Goal: Navigation & Orientation: Find specific page/section

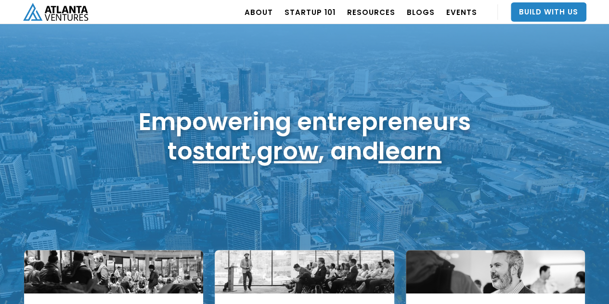
scroll to position [19, 0]
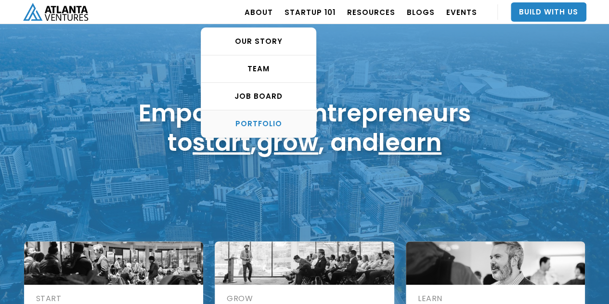
click at [266, 128] on div "PORTFOLIO" at bounding box center [258, 124] width 115 height 10
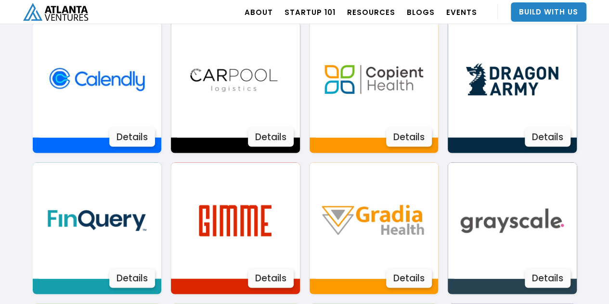
scroll to position [841, 0]
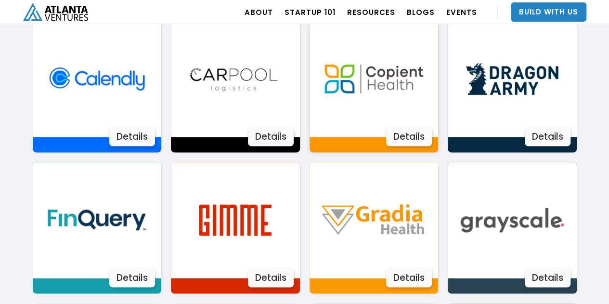
click at [365, 95] on img at bounding box center [374, 79] width 116 height 116
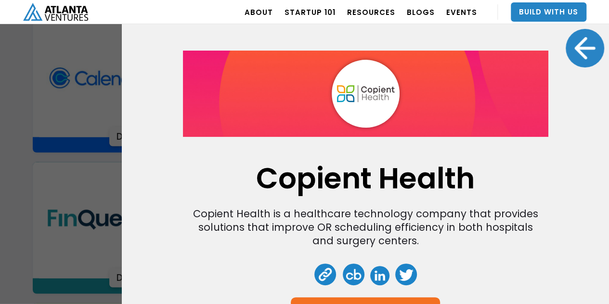
click at [85, 203] on div "Copient Health Copient Health is a healthcare technology company that provides …" at bounding box center [304, 152] width 609 height 304
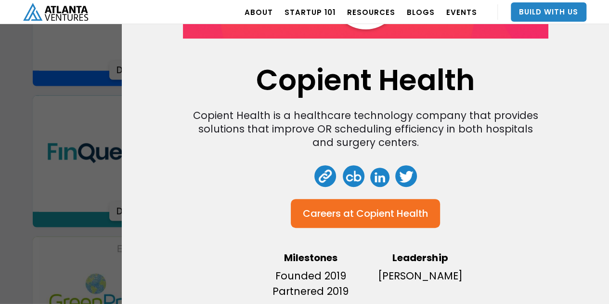
scroll to position [908, 0]
click at [63, 148] on div "Copient Health Copient Health is a healthcare technology company that provides …" at bounding box center [304, 152] width 609 height 304
click at [45, 133] on div "Copient Health Copient Health is a healthcare technology company that provides …" at bounding box center [304, 152] width 609 height 304
click at [34, 103] on div "Copient Health Copient Health is a healthcare technology company that provides …" at bounding box center [304, 152] width 609 height 304
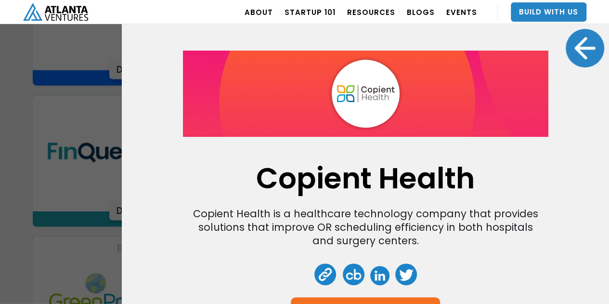
click at [588, 61] on div at bounding box center [585, 48] width 39 height 39
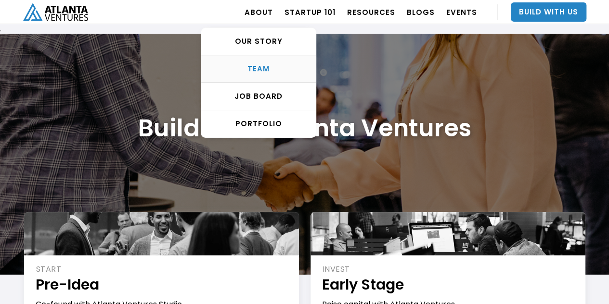
click at [264, 65] on div "TEAM" at bounding box center [258, 69] width 115 height 10
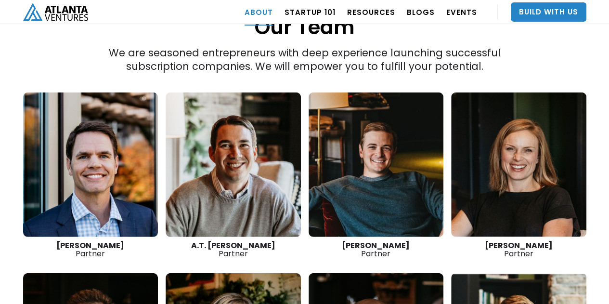
scroll to position [1333, 0]
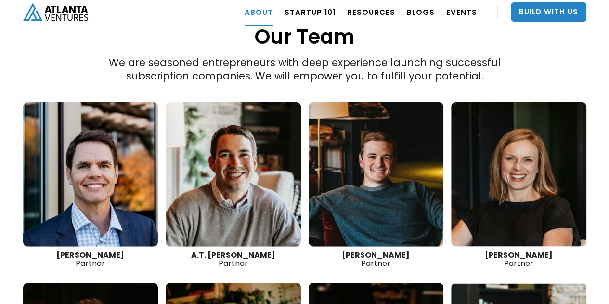
click at [354, 168] on link at bounding box center [376, 174] width 135 height 144
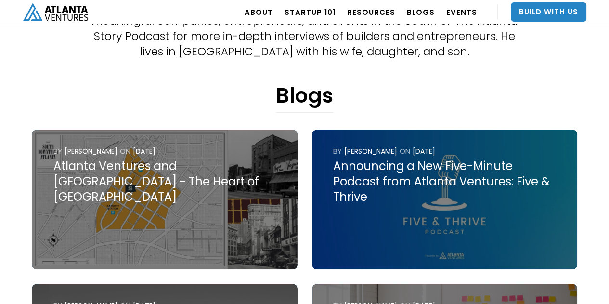
scroll to position [309, 0]
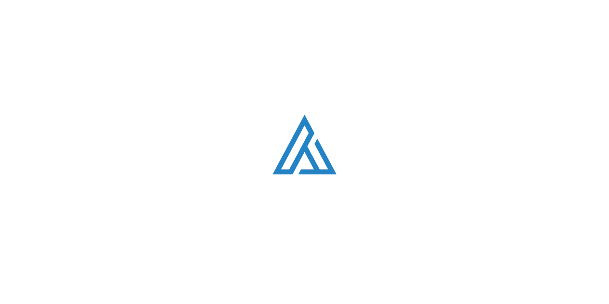
scroll to position [1333, 0]
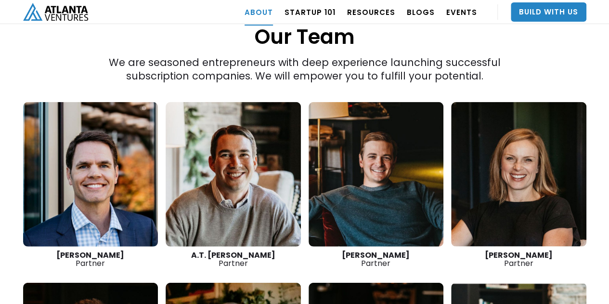
click at [506, 194] on link at bounding box center [518, 174] width 135 height 144
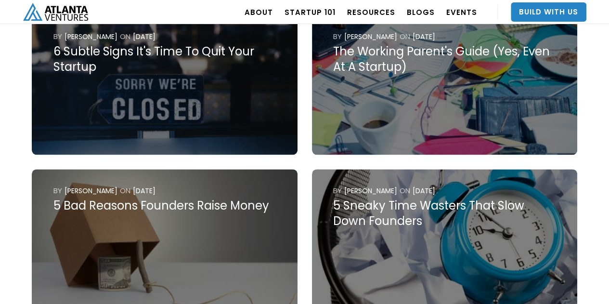
scroll to position [596, 0]
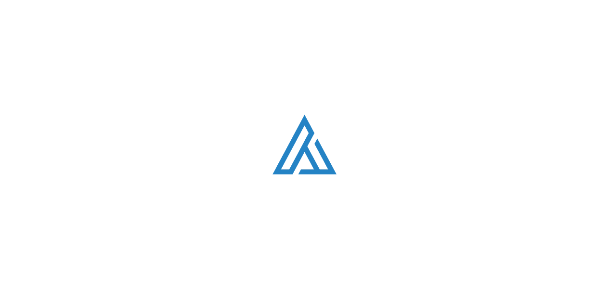
scroll to position [1333, 0]
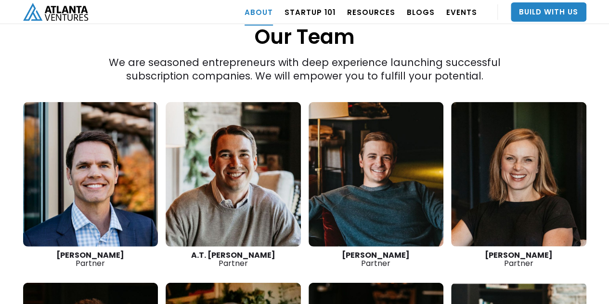
click at [114, 147] on link at bounding box center [90, 174] width 135 height 144
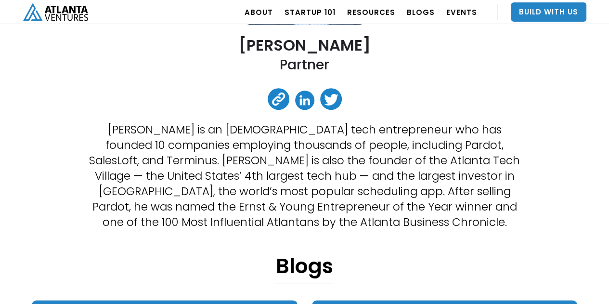
scroll to position [195, 0]
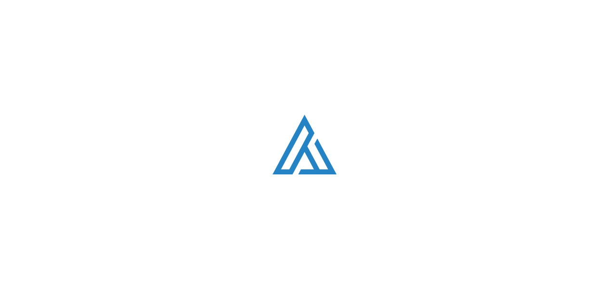
scroll to position [1333, 0]
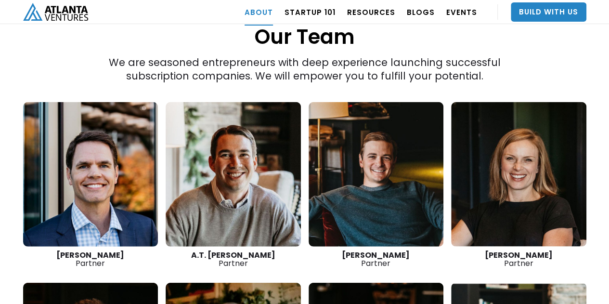
click at [255, 172] on link at bounding box center [233, 174] width 135 height 144
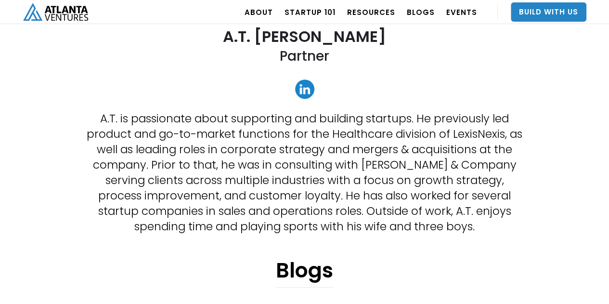
scroll to position [150, 0]
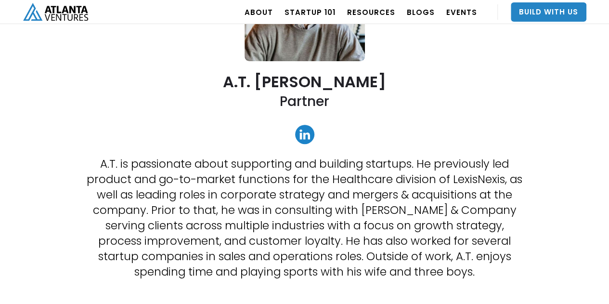
click at [299, 139] on link at bounding box center [304, 134] width 19 height 19
